Goal: Complete application form

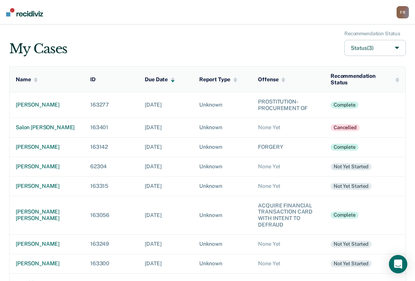
click at [310, 53] on div "My Cases Recommendation Status Status (3)" at bounding box center [207, 44] width 396 height 26
click at [33, 189] on div "[PERSON_NAME]" at bounding box center [47, 186] width 62 height 7
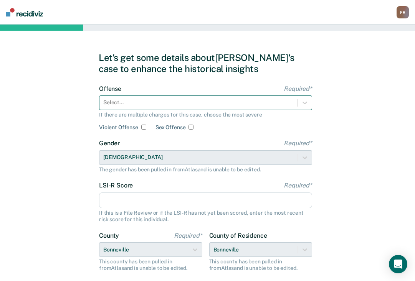
click at [135, 97] on div "Select..." at bounding box center [198, 102] width 198 height 11
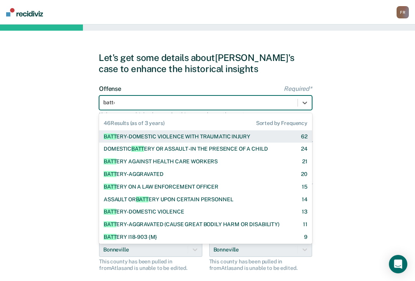
type input "batter"
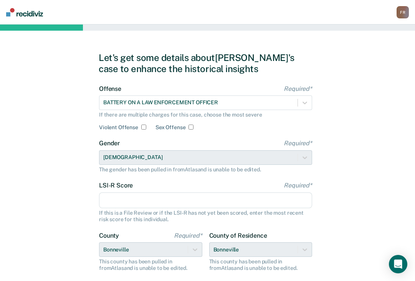
click at [134, 205] on input "LSI-R Score Required*" at bounding box center [205, 200] width 213 height 16
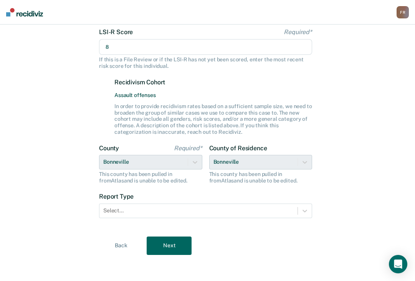
scroll to position [155, 0]
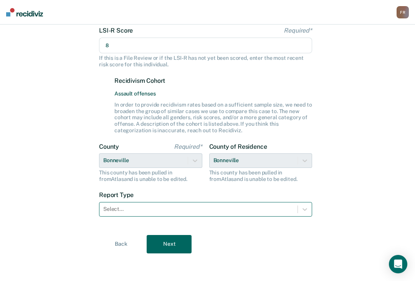
type input "8"
click at [148, 212] on div at bounding box center [198, 209] width 190 height 8
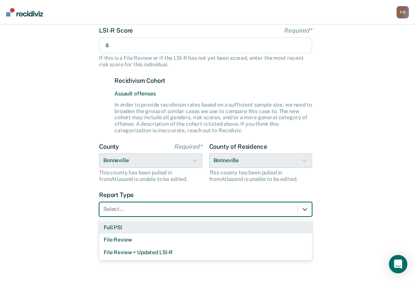
click at [129, 227] on div "Full PSI" at bounding box center [205, 227] width 213 height 13
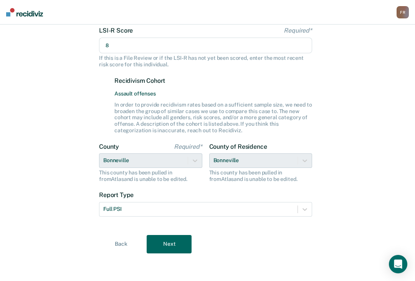
click at [163, 245] on button "Next" at bounding box center [168, 244] width 45 height 18
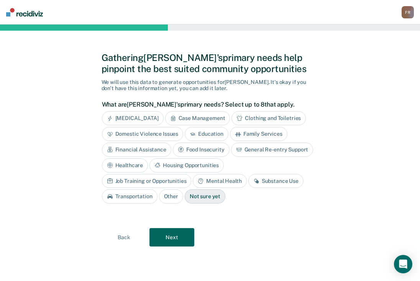
click at [162, 229] on button "Next" at bounding box center [172, 237] width 45 height 18
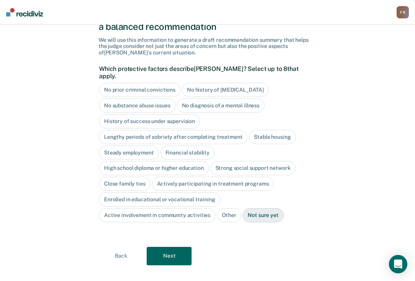
scroll to position [46, 0]
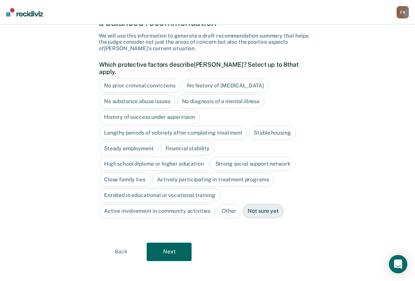
click at [121, 247] on button "Back" at bounding box center [121, 252] width 45 height 18
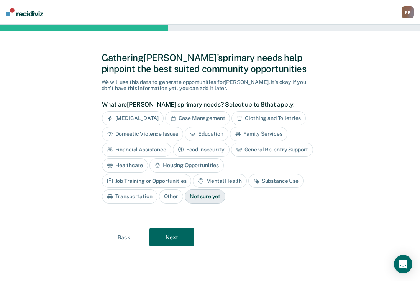
click at [126, 164] on div "Healthcare" at bounding box center [125, 165] width 46 height 14
click at [222, 179] on div "Mental Health" at bounding box center [220, 181] width 54 height 14
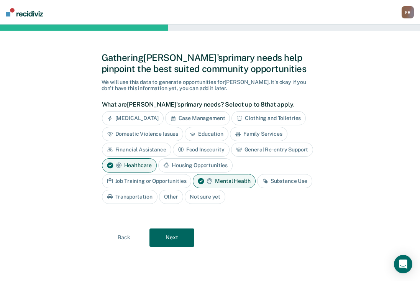
click at [169, 235] on button "Next" at bounding box center [172, 238] width 45 height 18
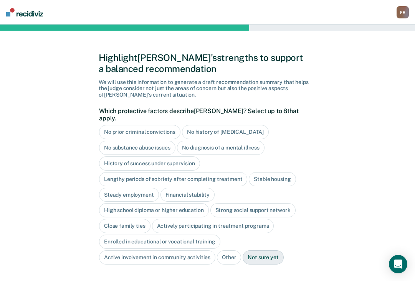
click at [140, 127] on div "No prior criminal convictions" at bounding box center [139, 132] width 81 height 14
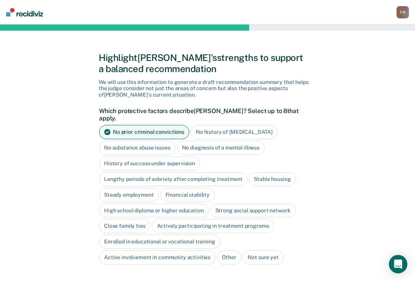
click at [145, 141] on div "No substance abuse issues" at bounding box center [137, 148] width 76 height 14
click at [266, 172] on div "Stable housing" at bounding box center [271, 179] width 47 height 14
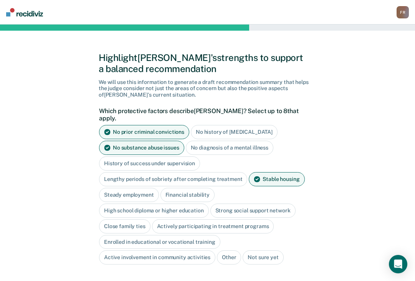
click at [265, 172] on div "Stable housing" at bounding box center [276, 179] width 56 height 14
click at [272, 172] on div "Stable housing" at bounding box center [271, 179] width 47 height 14
click at [135, 188] on div "Steady employment" at bounding box center [129, 195] width 60 height 14
click at [185, 188] on div "Financial stability" at bounding box center [196, 195] width 54 height 14
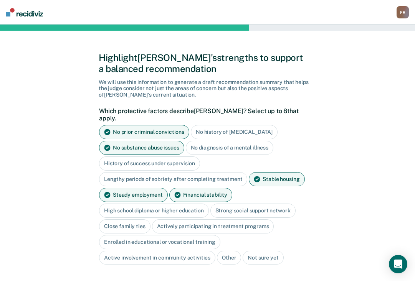
click at [159, 204] on div "High school diploma or higher education" at bounding box center [154, 211] width 110 height 14
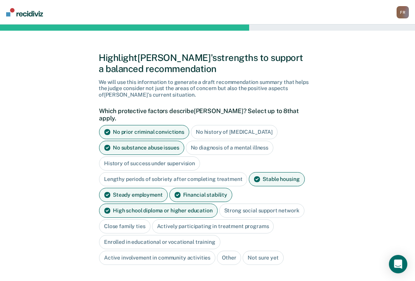
click at [240, 205] on div "Strong social support network" at bounding box center [261, 211] width 85 height 14
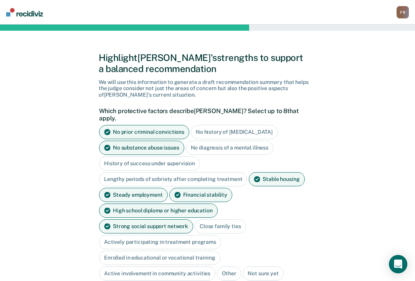
click at [194, 224] on div "Close family ties" at bounding box center [219, 226] width 51 height 14
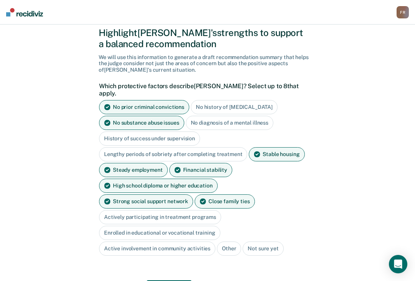
scroll to position [38, 0]
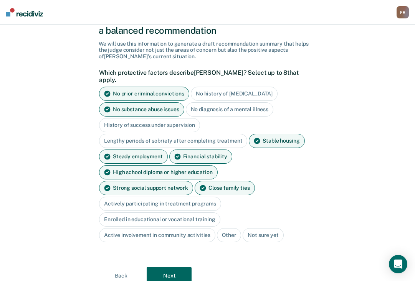
click at [151, 228] on div "Active involvement in community activities" at bounding box center [157, 235] width 116 height 14
click at [162, 228] on div "Active involvement in community activities" at bounding box center [157, 235] width 116 height 14
click at [164, 228] on div "Active involvement in community activities" at bounding box center [157, 235] width 116 height 14
click at [170, 267] on button "Next" at bounding box center [168, 276] width 45 height 18
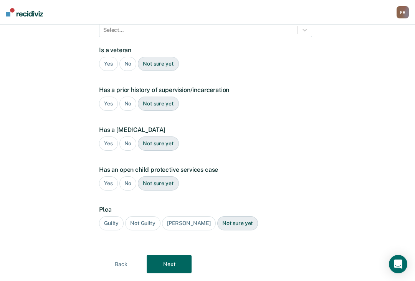
click at [129, 57] on div "No" at bounding box center [127, 64] width 17 height 14
click at [130, 97] on div "No" at bounding box center [127, 104] width 17 height 14
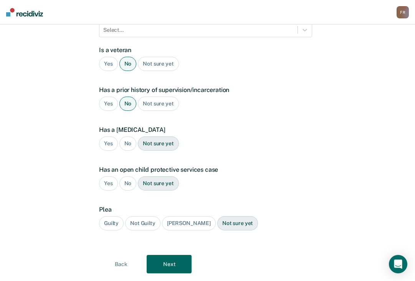
click at [126, 137] on div "No" at bounding box center [127, 144] width 17 height 14
click at [127, 176] on div "No" at bounding box center [127, 183] width 17 height 14
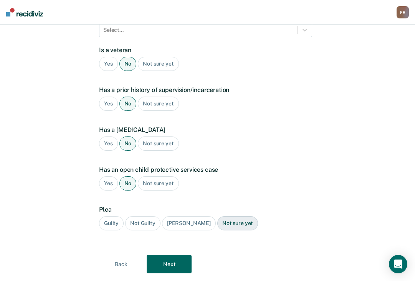
click at [119, 216] on div "Guilty" at bounding box center [111, 223] width 25 height 14
click at [160, 255] on button "Next" at bounding box center [168, 264] width 45 height 18
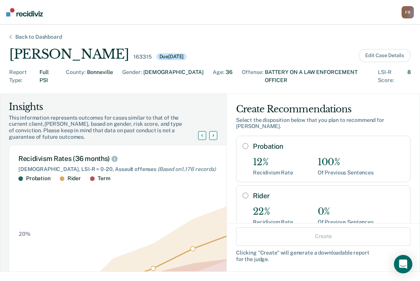
click at [243, 143] on input "Probation" at bounding box center [246, 146] width 6 height 6
radio input "true"
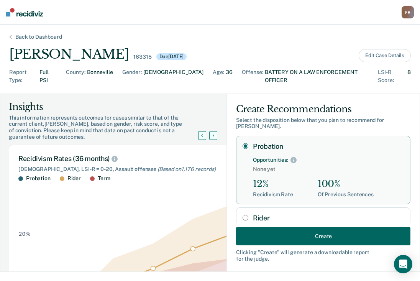
click at [328, 242] on button "Create" at bounding box center [323, 236] width 174 height 18
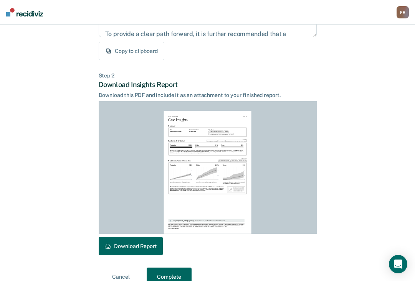
scroll to position [153, 0]
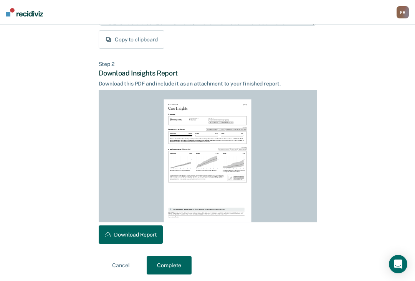
click at [140, 232] on button "Download Report" at bounding box center [131, 234] width 64 height 18
click at [164, 267] on button "Complete" at bounding box center [168, 265] width 45 height 18
